Goal: Task Accomplishment & Management: Manage account settings

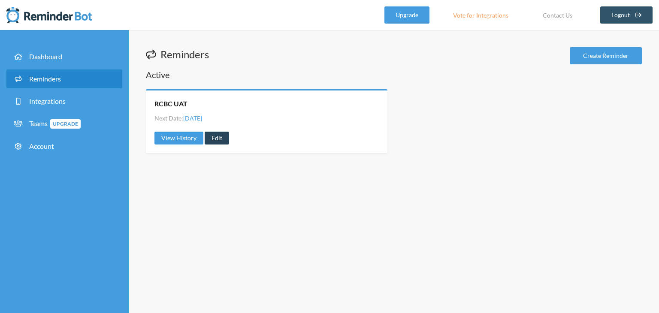
click at [213, 137] on link "Edit" at bounding box center [217, 138] width 24 height 13
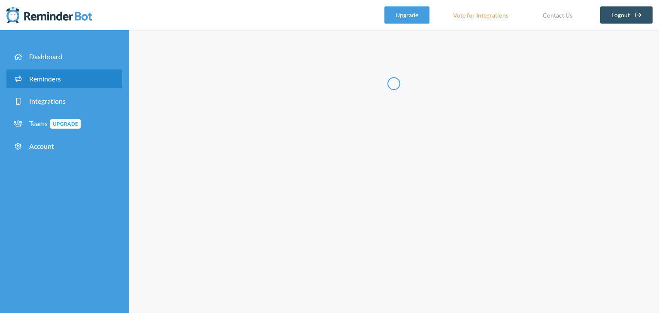
type input "RCBC UAT"
select select "09:30:00"
select select "09:45:00"
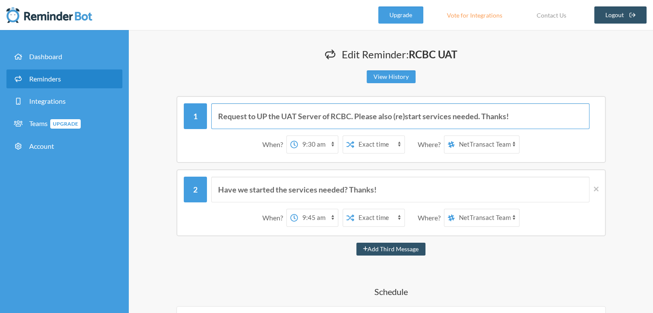
click at [276, 114] on input "Request to UP the UAT Server of RCBC. Please also (re)start services needed. Th…" at bounding box center [400, 116] width 378 height 26
click at [327, 115] on input "Request to UP the UAT Server of RCBC. Please also (re)start services needed. Th…" at bounding box center [400, 116] width 378 height 26
click at [333, 115] on input "Request to UP the UAT Server of RCBC. Please also (re)start services needed. Th…" at bounding box center [400, 116] width 378 height 26
click at [330, 114] on input "Request to UP the UAT Server of RCBC. Please also (re)start services needed. Th…" at bounding box center [400, 116] width 378 height 26
type input "Request to UP the UAT Server of PNB and RCBC. Please also (re)start services ne…"
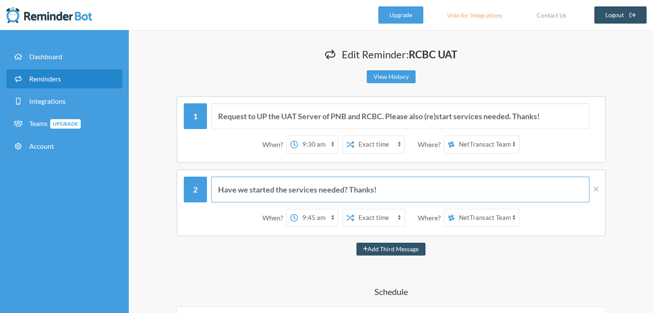
click at [343, 188] on input "Have we started the services needed? Thanks!" at bounding box center [400, 190] width 378 height 26
click at [348, 188] on input "Have we started the services needed? Thanks!" at bounding box center [400, 190] width 378 height 26
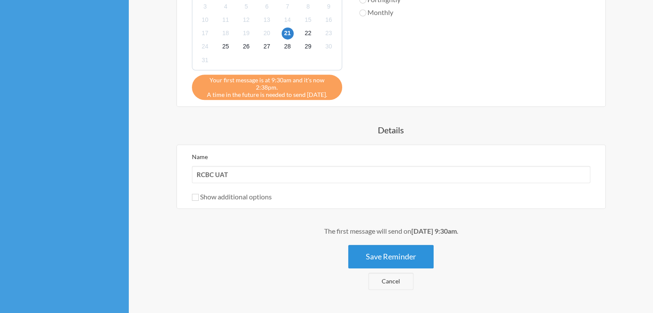
scroll to position [495, 0]
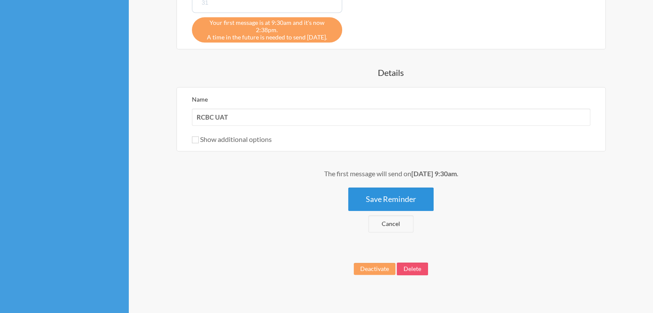
type input "Have we started the services needed? Remember: we need to up both RCBC and PNB.…"
click at [405, 191] on button "Save Reminder" at bounding box center [390, 200] width 85 height 24
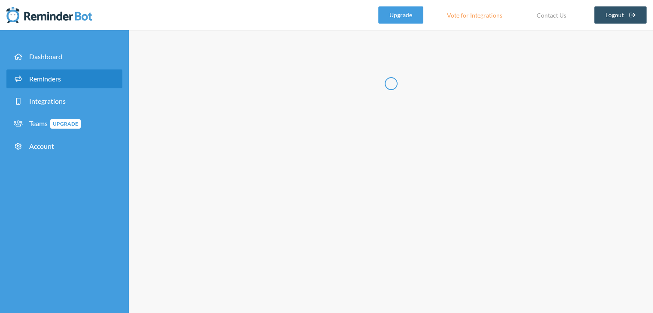
scroll to position [0, 0]
